Goal: Transaction & Acquisition: Purchase product/service

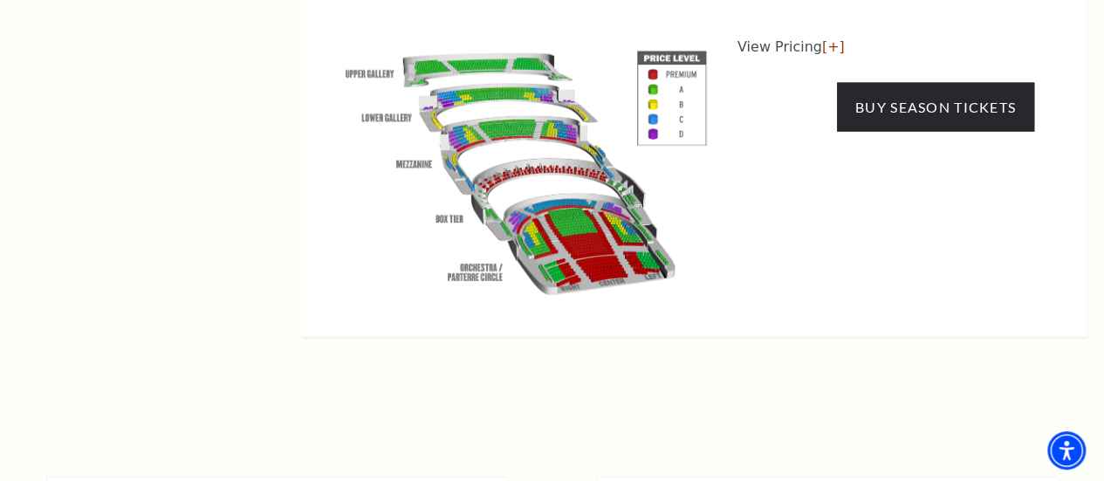
scroll to position [1862, 0]
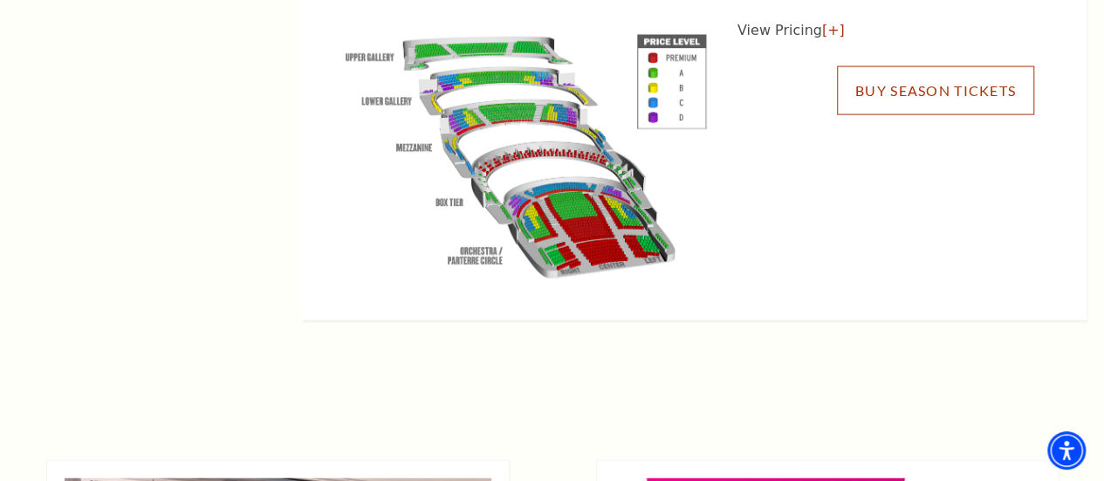
click at [888, 86] on link "Buy Season Tickets" at bounding box center [935, 90] width 197 height 49
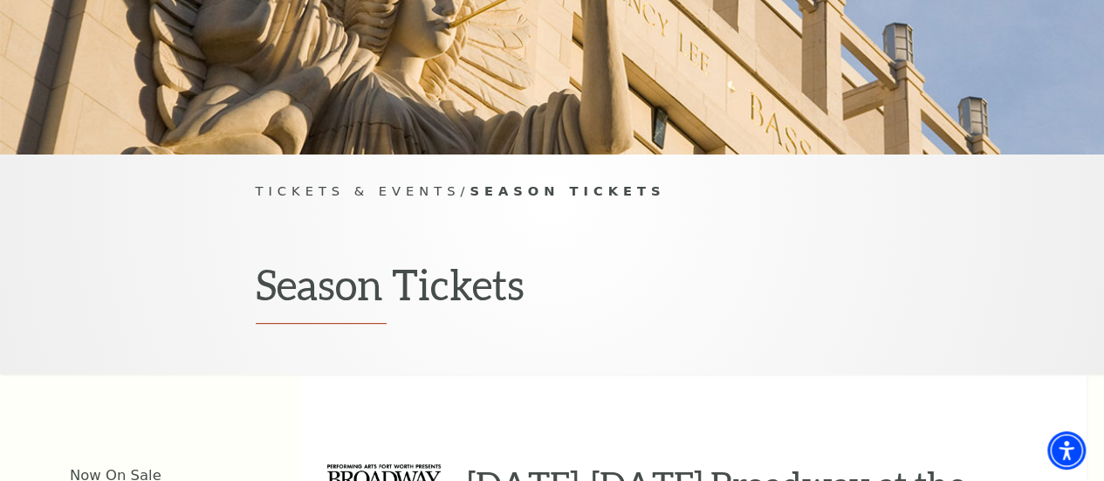
scroll to position [0, 0]
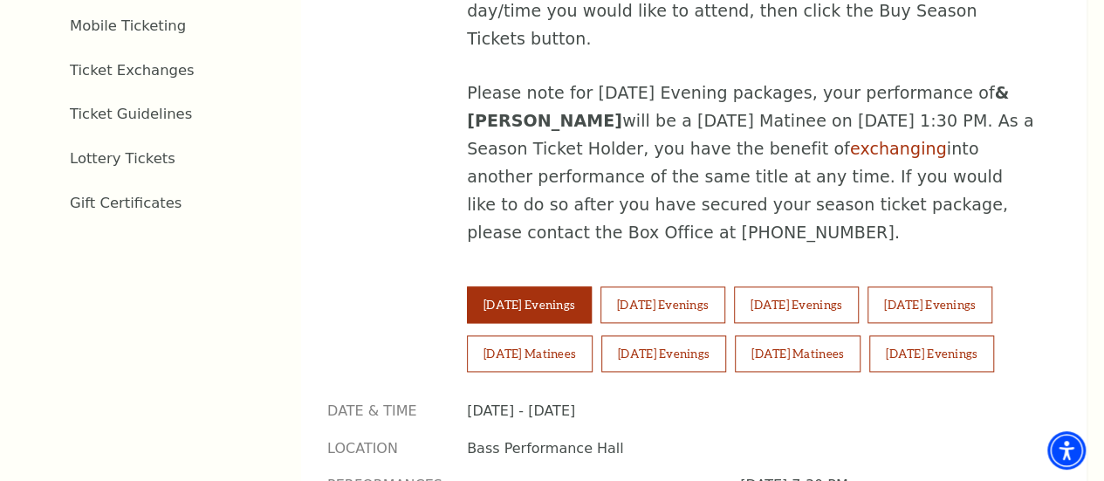
scroll to position [1023, 0]
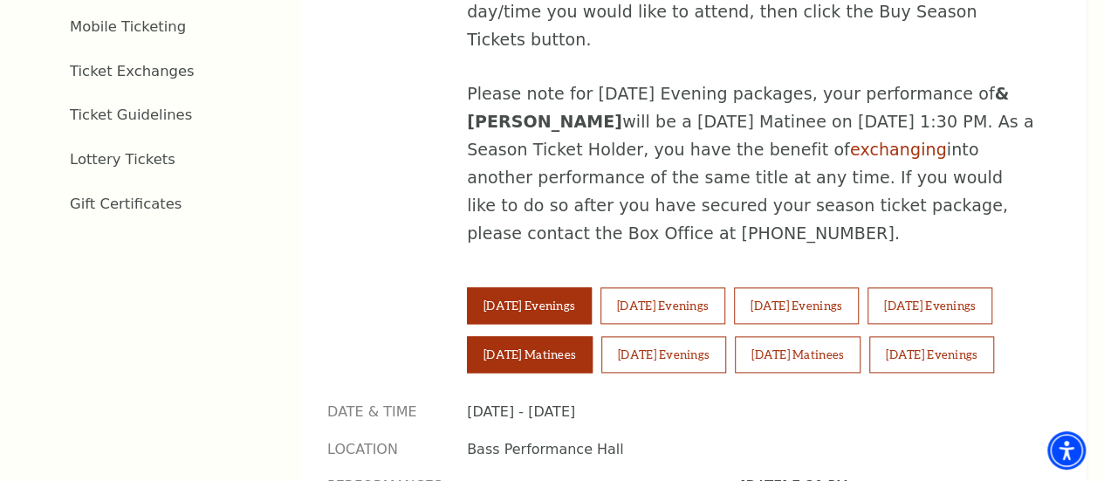
click at [593, 336] on button "[DATE] Matinees" at bounding box center [530, 354] width 126 height 37
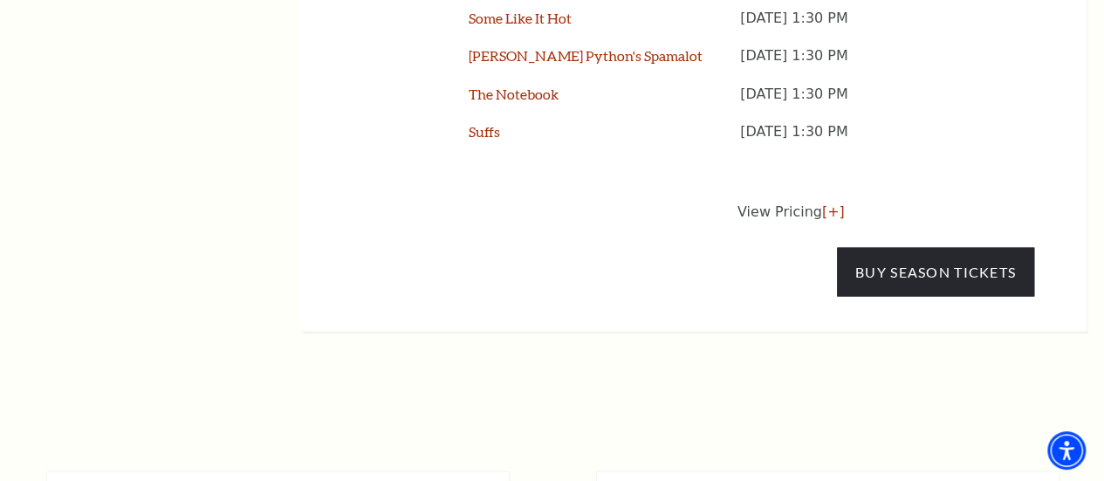
scroll to position [1584, 0]
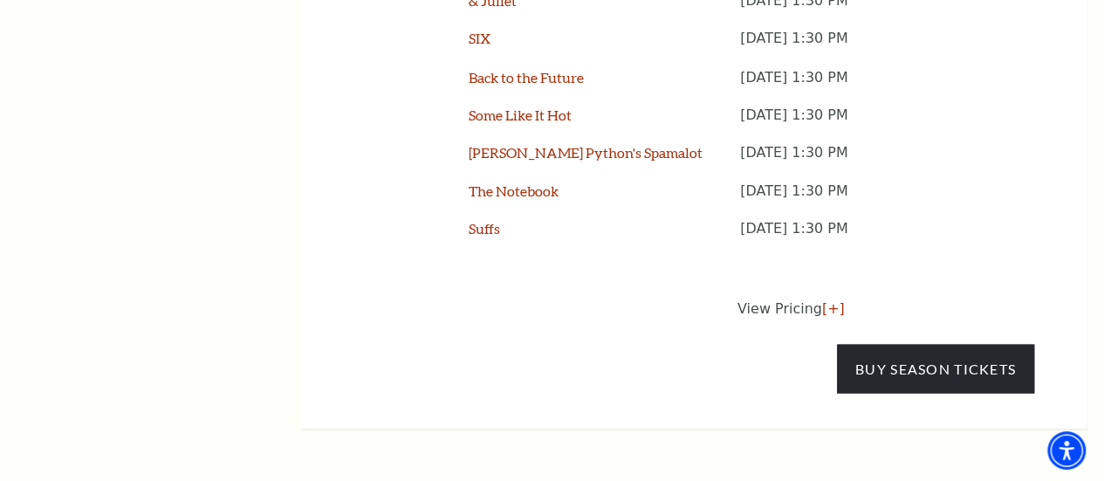
click at [801, 305] on p "View Pricing [+]" at bounding box center [886, 308] width 297 height 21
click at [822, 300] on link "[+]" at bounding box center [833, 307] width 23 height 17
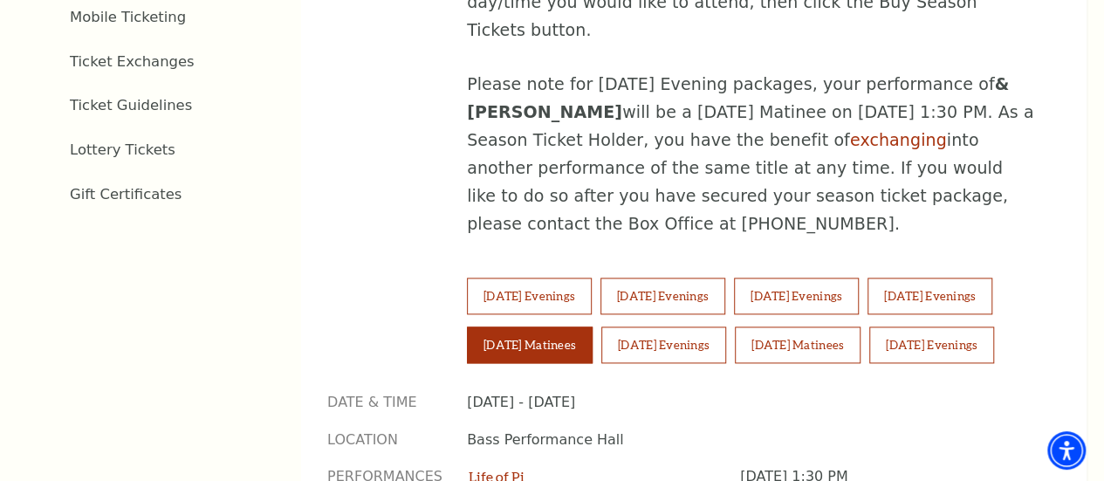
scroll to position [1054, 0]
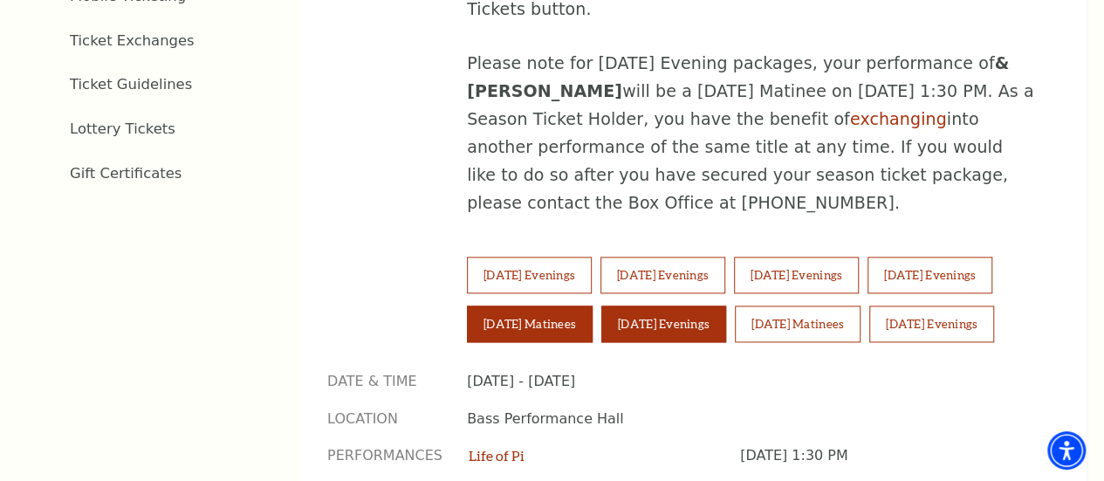
click at [726, 306] on button "[DATE] Evenings" at bounding box center [663, 324] width 125 height 37
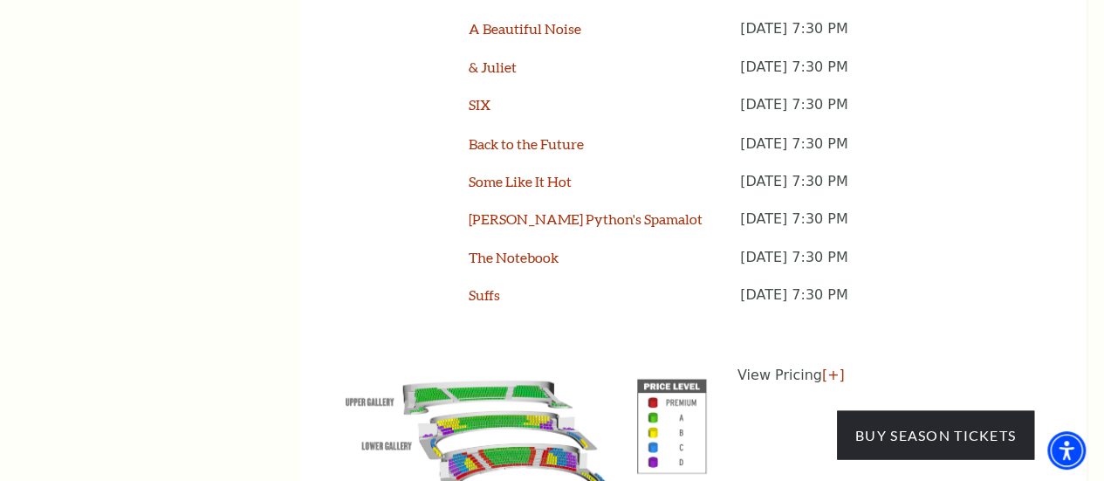
scroll to position [1517, 0]
click at [829, 370] on link "[+]" at bounding box center [833, 375] width 23 height 17
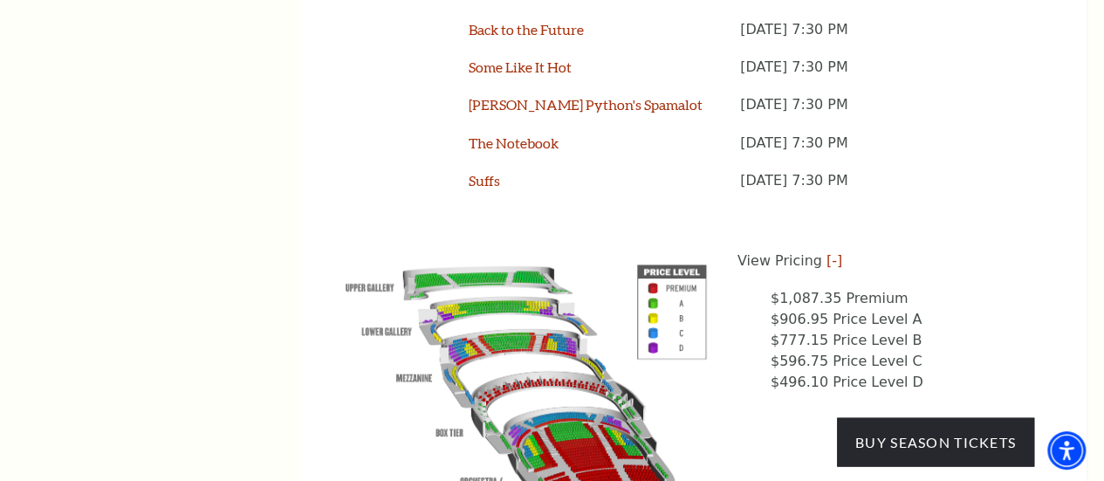
scroll to position [1667, 0]
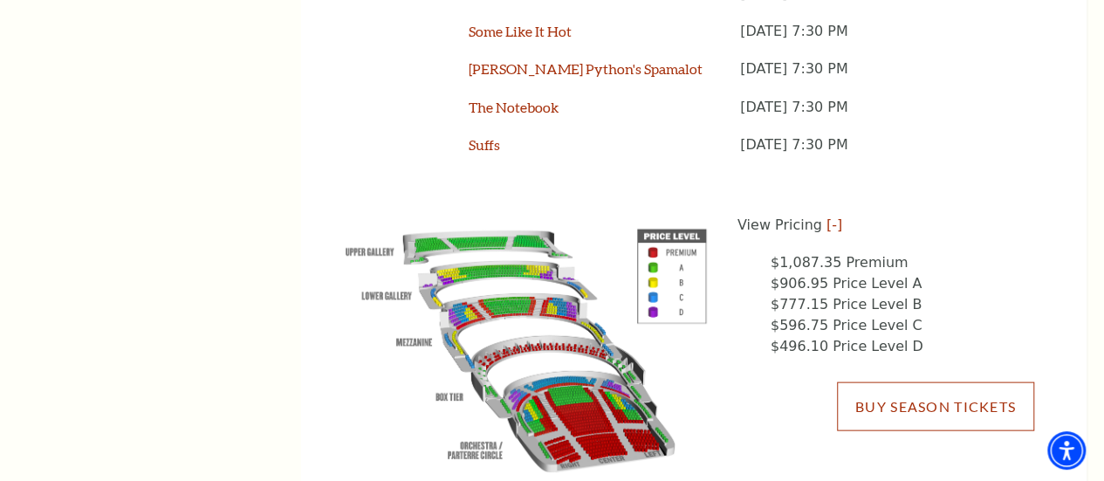
click at [939, 402] on link "Buy Season Tickets" at bounding box center [935, 406] width 197 height 49
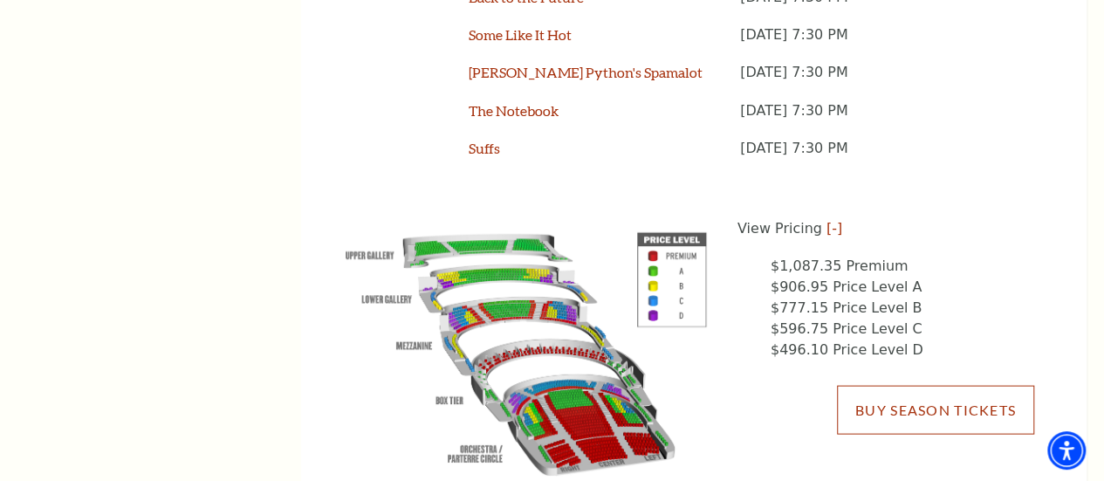
click at [903, 415] on link "Buy Season Tickets" at bounding box center [935, 410] width 197 height 49
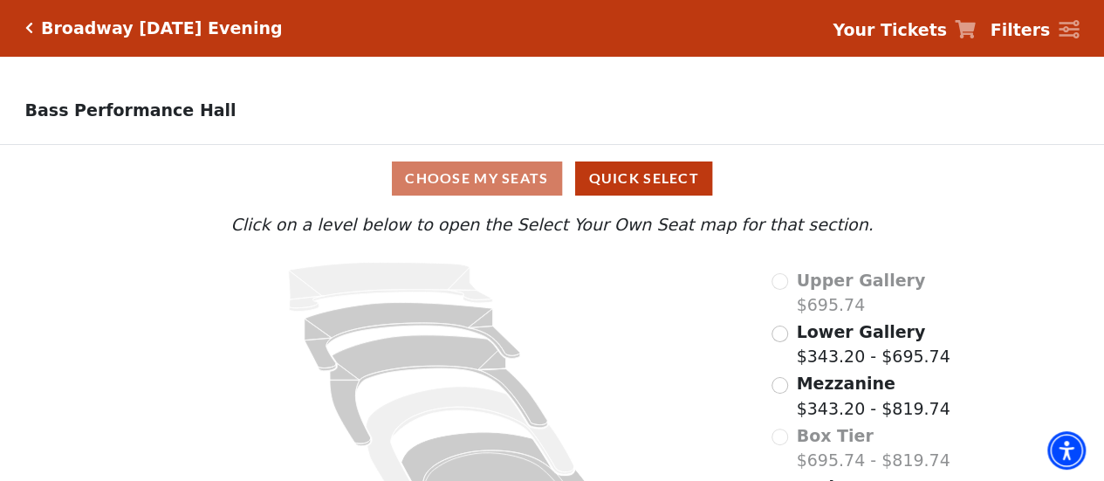
scroll to position [89, 0]
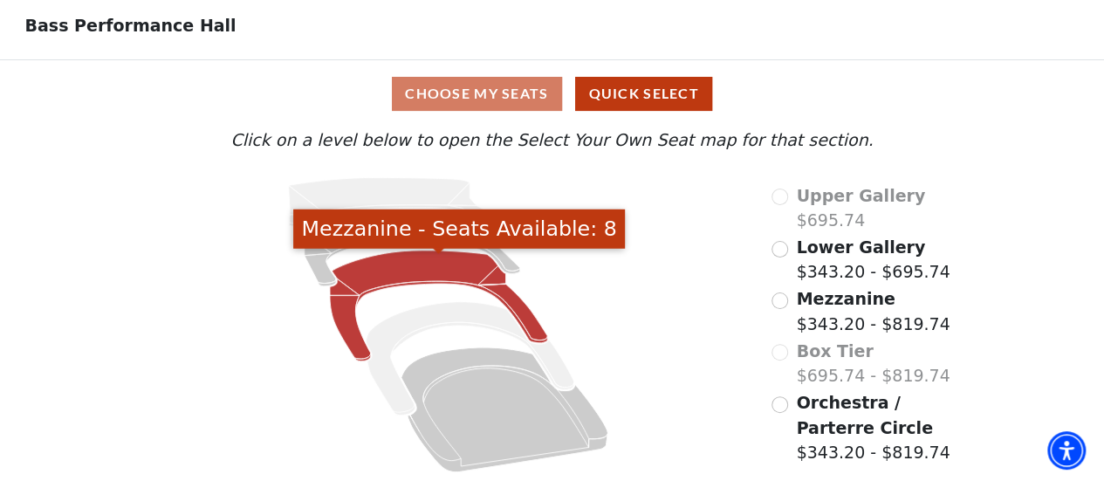
click at [433, 261] on icon "Mezzanine - Seats Available: 8" at bounding box center [438, 306] width 217 height 111
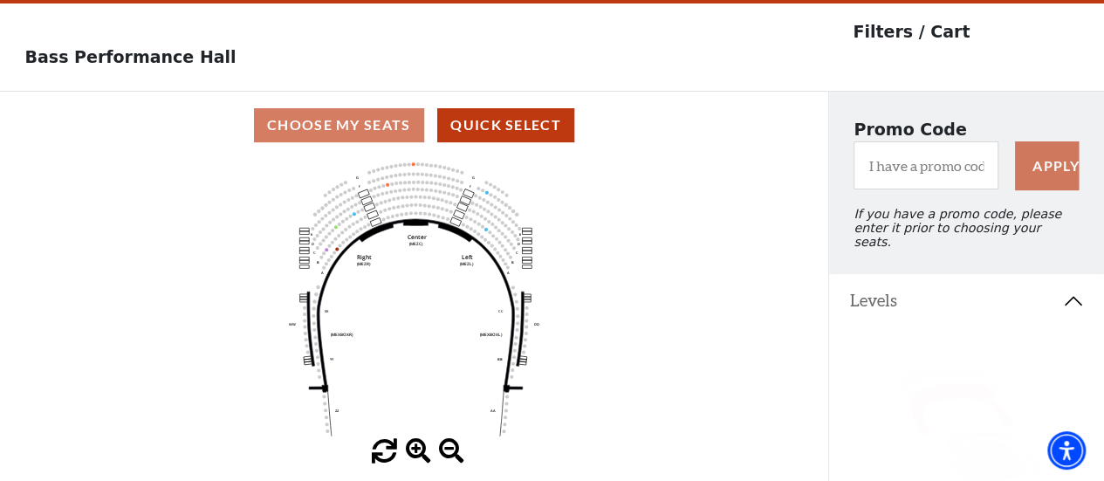
scroll to position [80, 0]
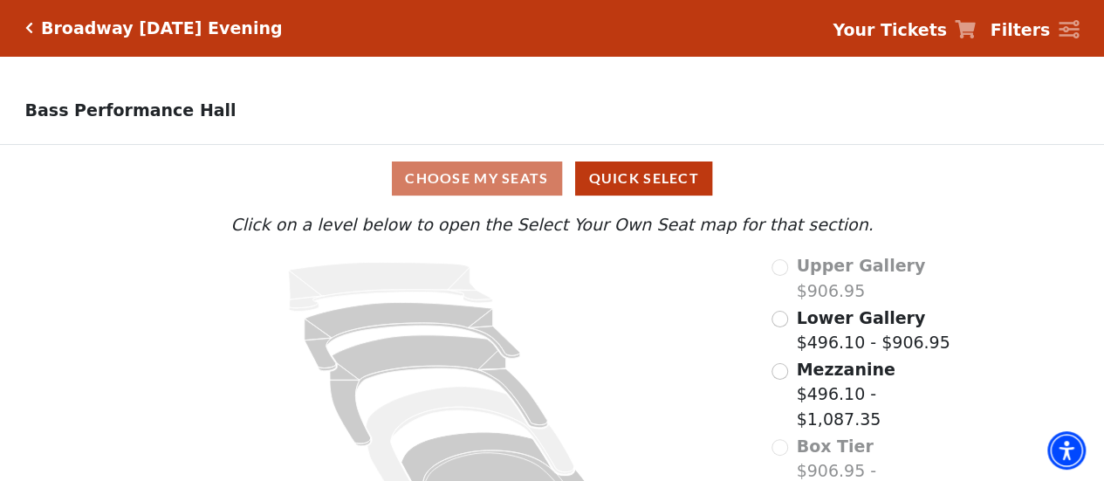
scroll to position [89, 0]
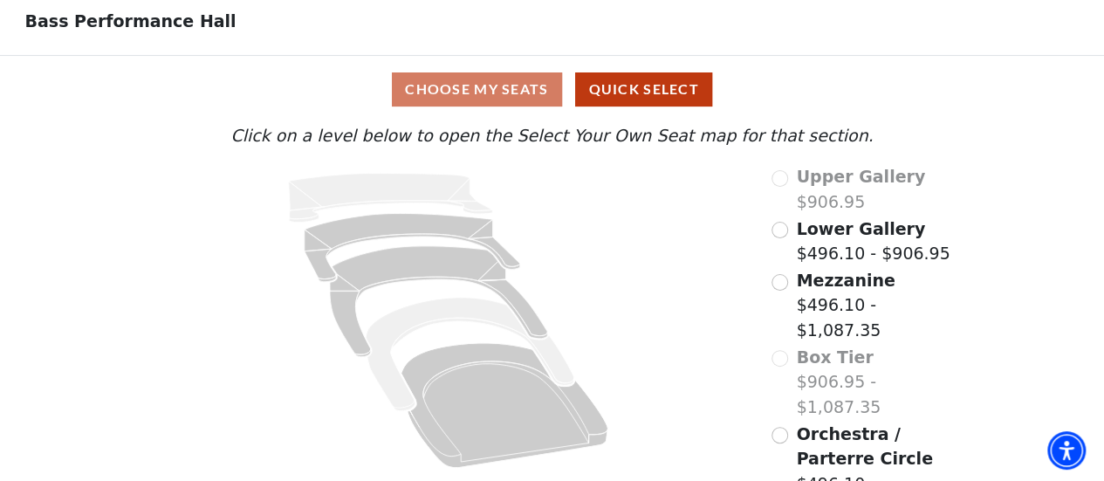
click at [818, 424] on span "Orchestra / Parterre Circle" at bounding box center [864, 446] width 136 height 45
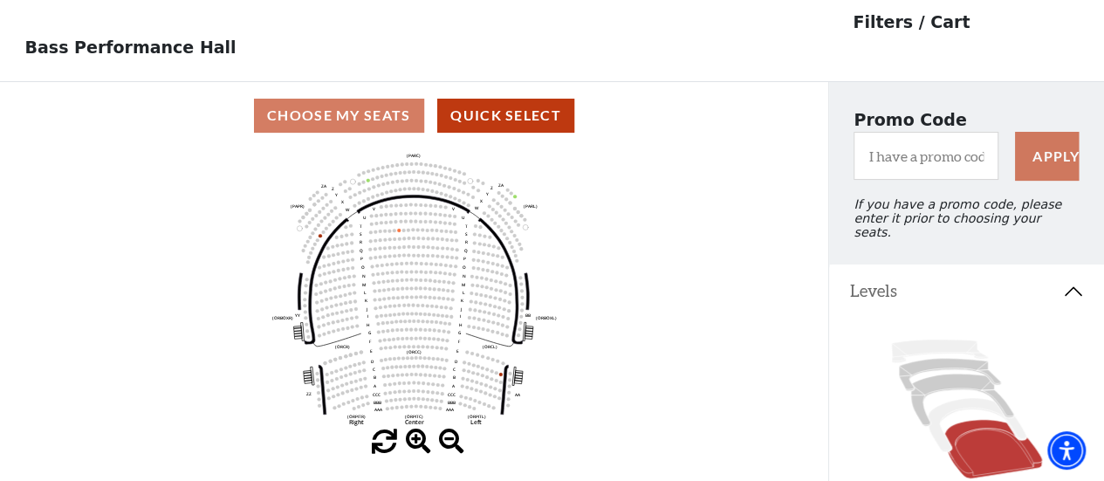
scroll to position [80, 0]
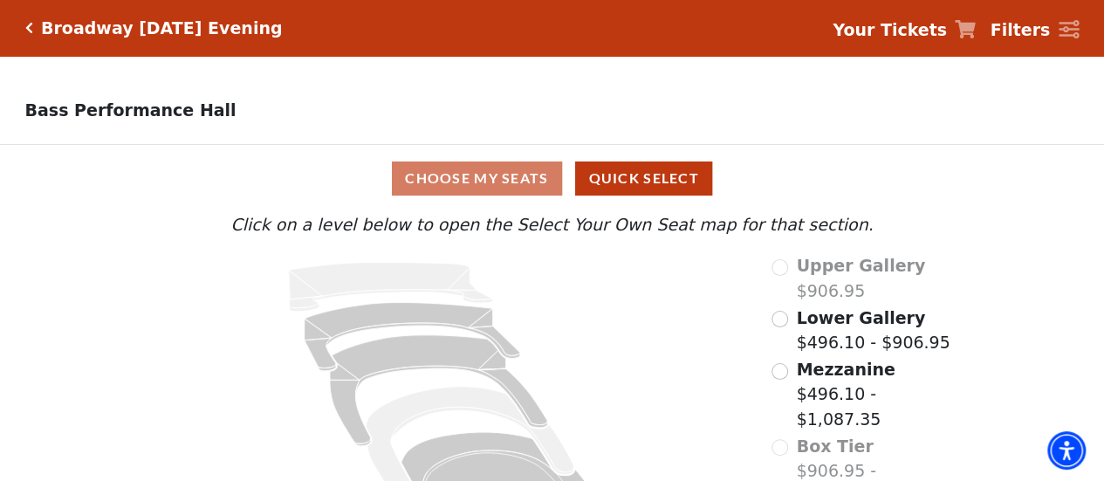
scroll to position [89, 0]
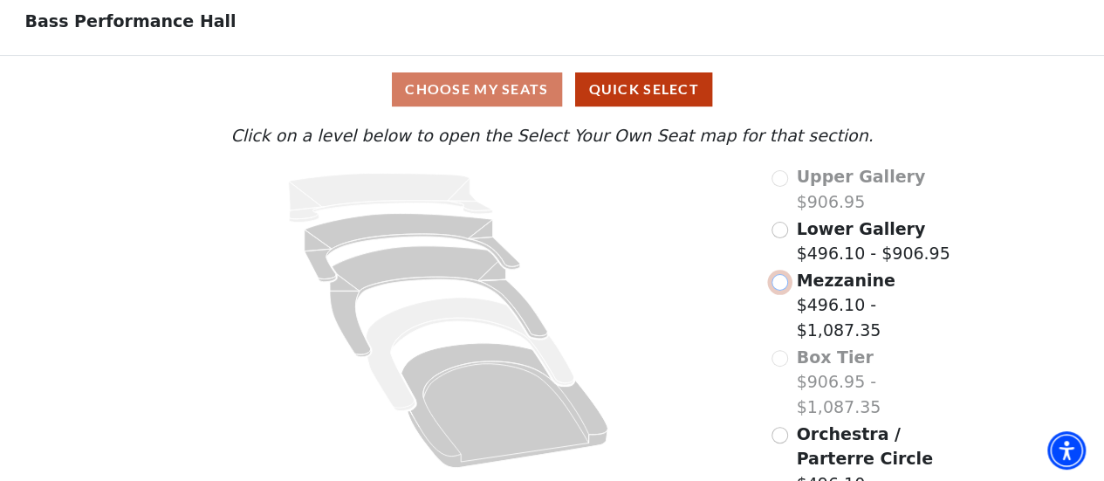
click at [783, 291] on input "Mezzanine$496.10 - $1,087.35\a" at bounding box center [780, 282] width 17 height 17
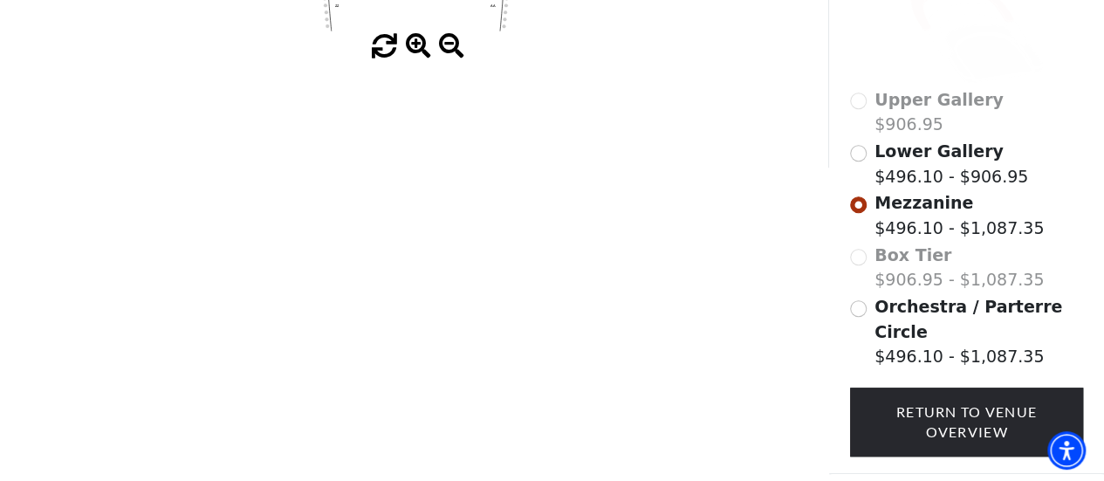
scroll to position [459, 0]
click at [910, 145] on span "Lower Gallery" at bounding box center [939, 150] width 129 height 19
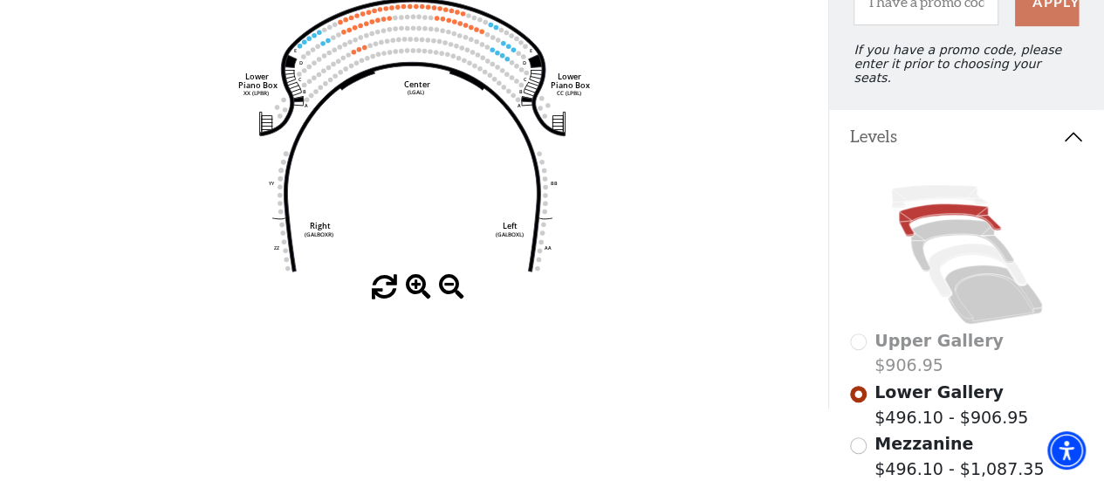
scroll to position [162, 0]
